Goal: Entertainment & Leisure: Consume media (video, audio)

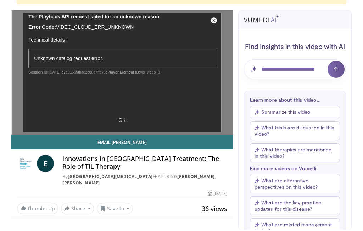
scroll to position [68, 0]
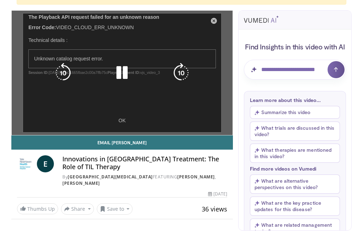
click at [124, 122] on div "10 seconds Tap to unmute" at bounding box center [122, 73] width 221 height 124
click at [124, 76] on icon "Video Player" at bounding box center [122, 73] width 20 height 20
click at [124, 72] on icon "Video Player" at bounding box center [122, 73] width 20 height 20
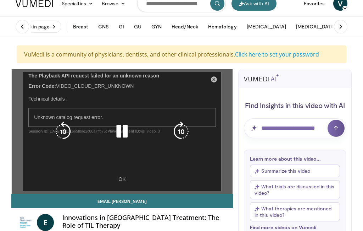
scroll to position [8, 0]
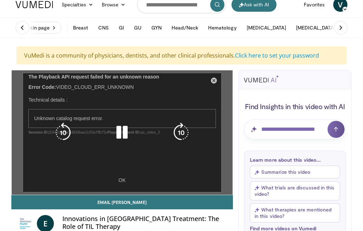
click at [127, 135] on icon "Video Player" at bounding box center [122, 132] width 20 height 20
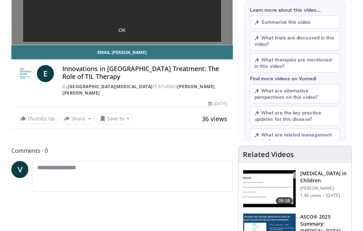
scroll to position [143, 0]
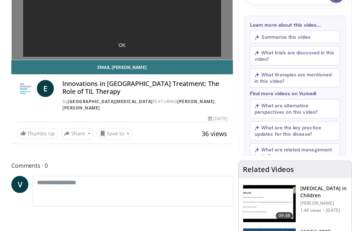
click at [128, 89] on h4 "Innovations in [GEOGRAPHIC_DATA] Treatment: The Role of TIL Therapy" at bounding box center [144, 87] width 165 height 15
click at [109, 92] on h4 "Innovations in [GEOGRAPHIC_DATA] Treatment: The Role of TIL Therapy" at bounding box center [144, 87] width 165 height 15
click at [54, 93] on span "E" at bounding box center [45, 88] width 17 height 17
